Goal: Transaction & Acquisition: Purchase product/service

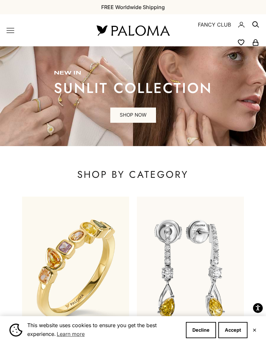
click at [227, 328] on button "Accept" at bounding box center [232, 330] width 29 height 16
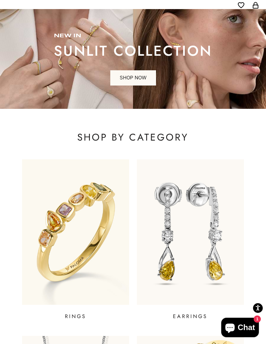
scroll to position [34, 0]
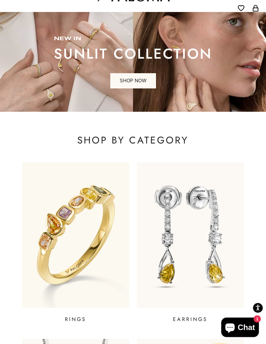
click at [68, 213] on img at bounding box center [75, 235] width 107 height 145
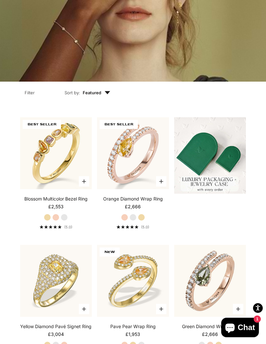
scroll to position [136, 0]
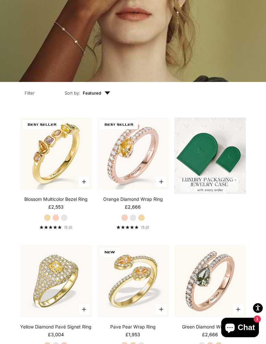
click at [127, 221] on label "Rose Gold" at bounding box center [124, 217] width 7 height 7
click at [133, 221] on label "White Gold" at bounding box center [132, 217] width 7 height 7
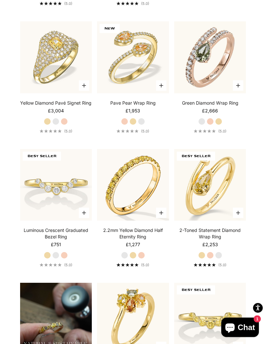
scroll to position [360, 0]
click at [121, 259] on label "White Gold" at bounding box center [124, 255] width 7 height 7
click at [124, 259] on label "White Gold" at bounding box center [124, 255] width 7 height 7
click at [132, 259] on label "Yellow Gold" at bounding box center [132, 255] width 7 height 7
click at [126, 259] on label "White Gold" at bounding box center [124, 255] width 7 height 7
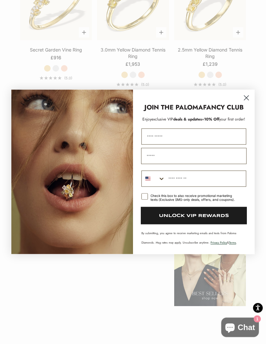
scroll to position [814, 0]
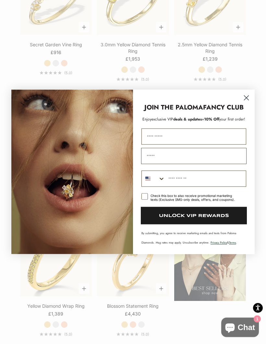
click at [247, 100] on icon "Close dialog" at bounding box center [246, 98] width 5 height 5
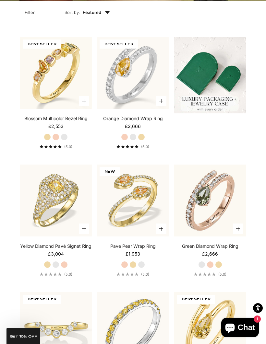
scroll to position [0, 0]
